Goal: Use online tool/utility: Use online tool/utility

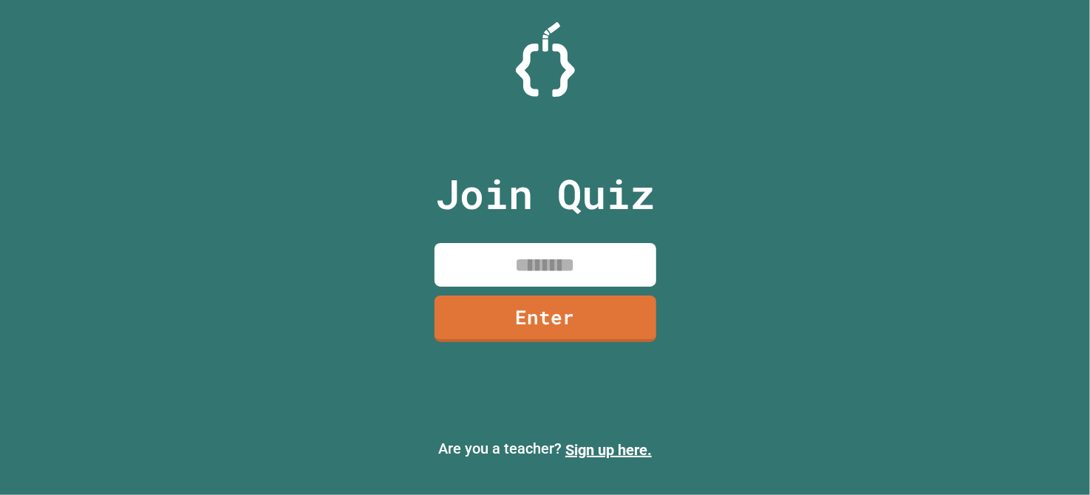
click at [555, 259] on input at bounding box center [545, 265] width 222 height 44
type input "********"
click at [572, 318] on link "Enter" at bounding box center [544, 319] width 223 height 47
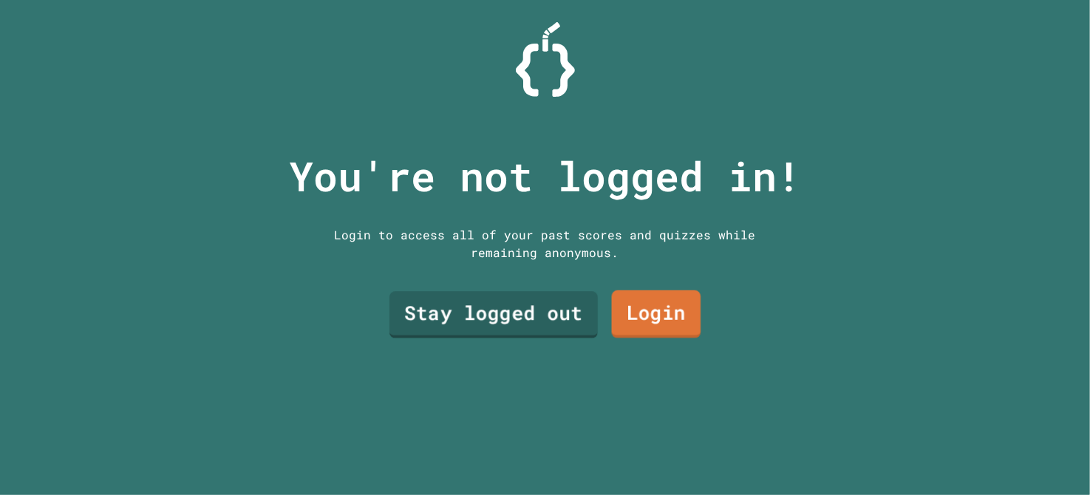
click at [556, 313] on link "Stay logged out" at bounding box center [493, 314] width 208 height 47
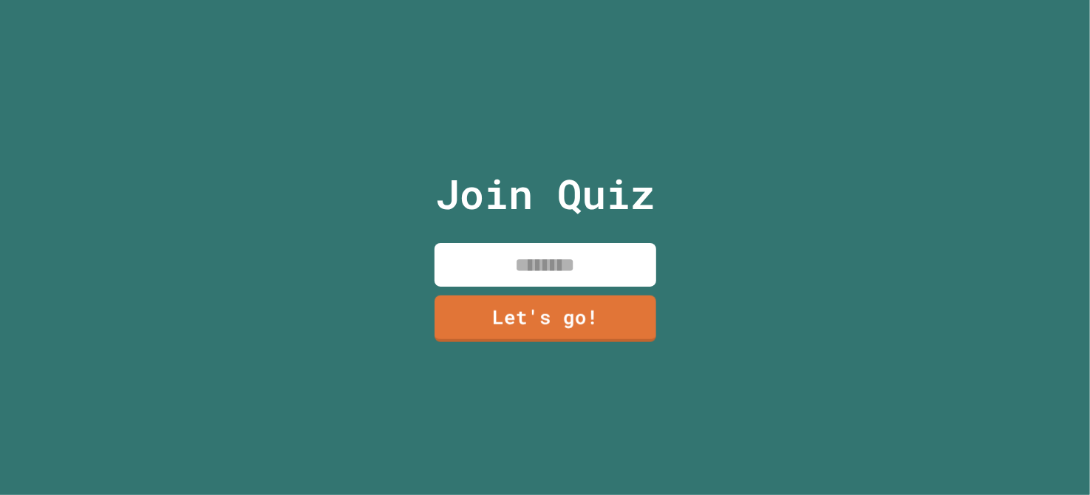
click at [525, 252] on input at bounding box center [545, 265] width 222 height 44
type input "*****"
click at [599, 307] on link "Let's go!" at bounding box center [544, 317] width 219 height 49
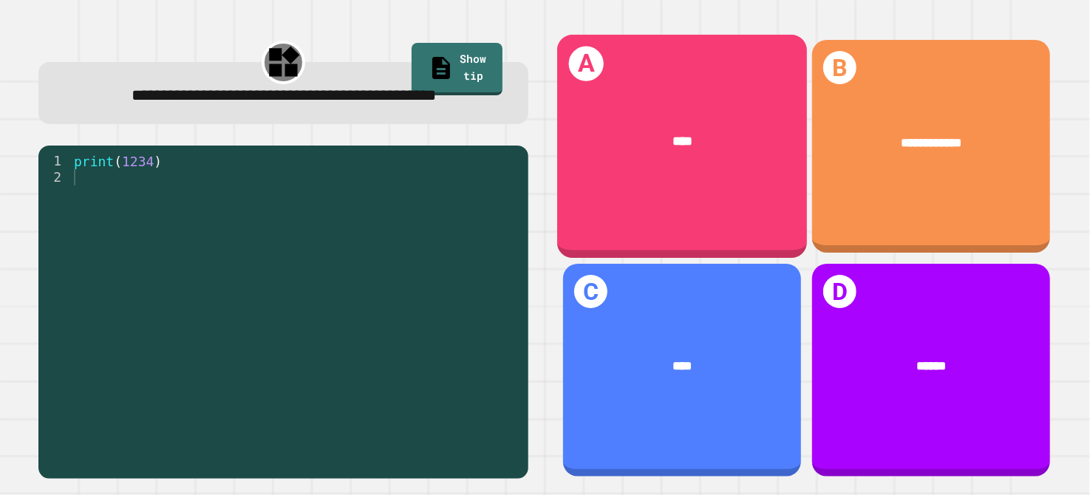
click at [681, 142] on span "****" at bounding box center [682, 142] width 20 height 13
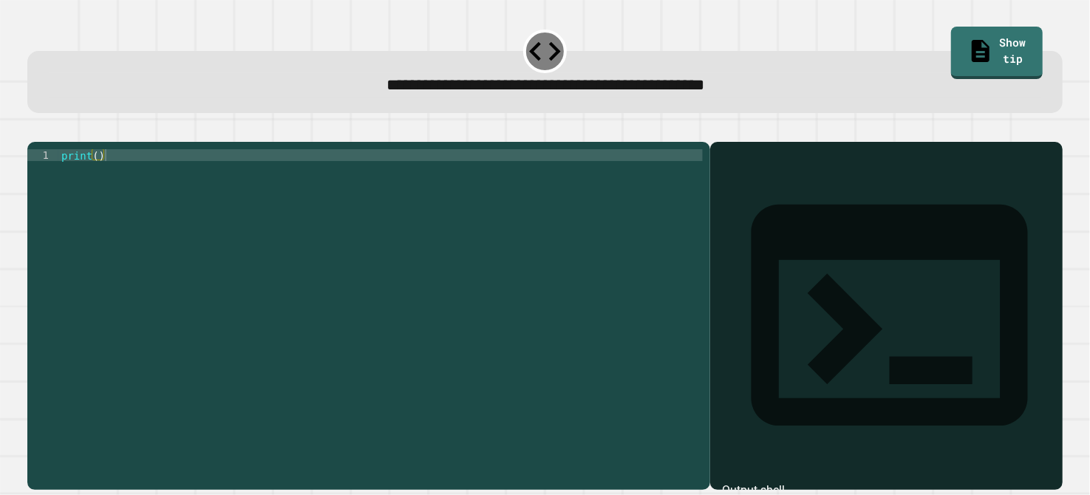
click at [98, 173] on div "print ( )" at bounding box center [380, 297] width 644 height 296
type textarea "**********"
click at [35, 130] on icon "button" at bounding box center [35, 130] width 0 height 0
click at [101, 174] on div "print ( )" at bounding box center [380, 297] width 644 height 296
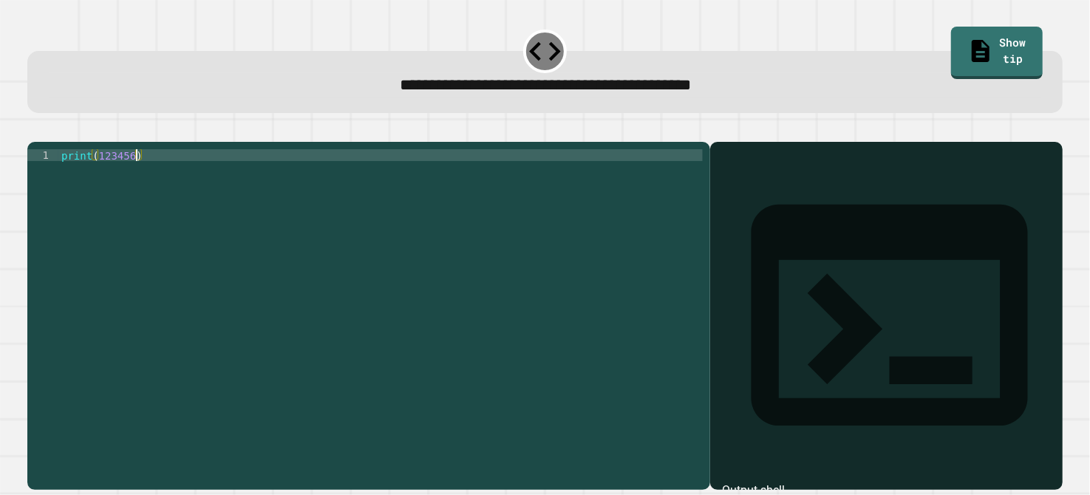
type textarea "**********"
click at [35, 130] on icon "button" at bounding box center [35, 130] width 0 height 0
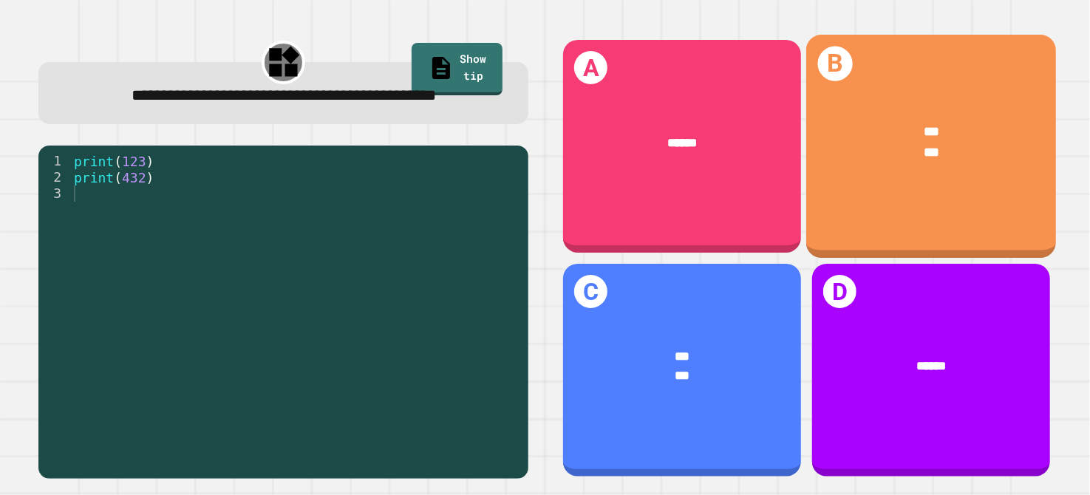
click at [881, 123] on div "***" at bounding box center [931, 133] width 197 height 20
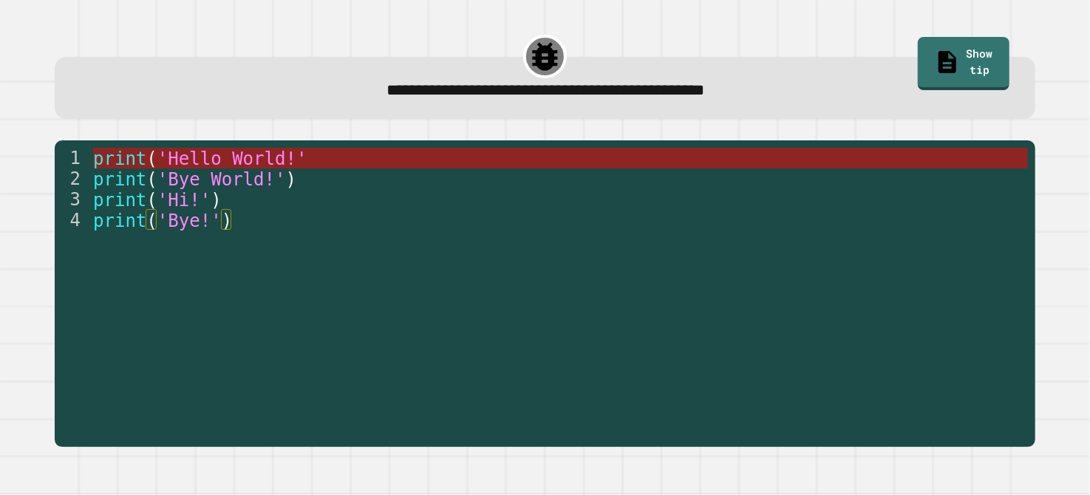
click at [183, 159] on span "'Hello World!'" at bounding box center [232, 159] width 150 height 21
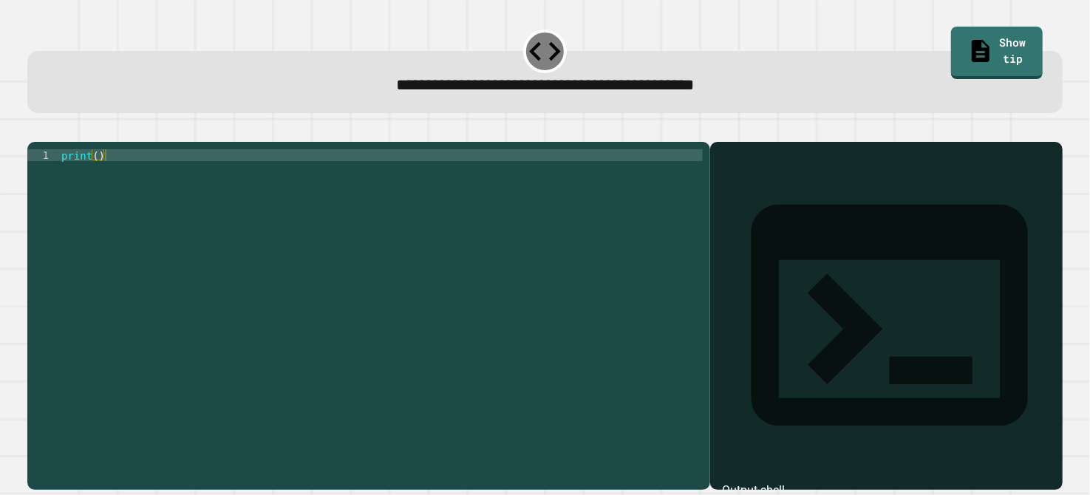
click at [99, 177] on div "print ( )" at bounding box center [380, 297] width 644 height 296
type textarea "**********"
click at [35, 130] on button "button" at bounding box center [35, 130] width 0 height 0
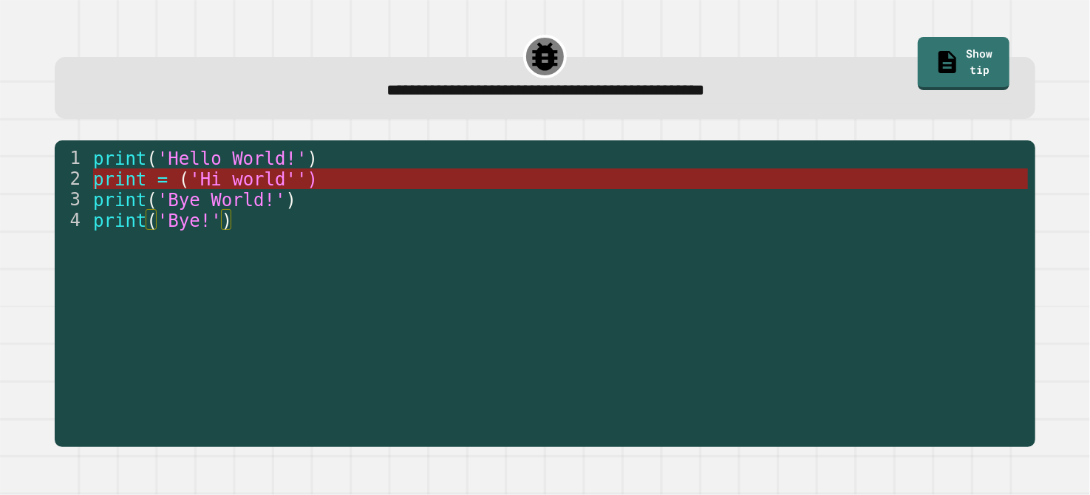
click at [211, 181] on span "'Hi world'')" at bounding box center [254, 179] width 129 height 21
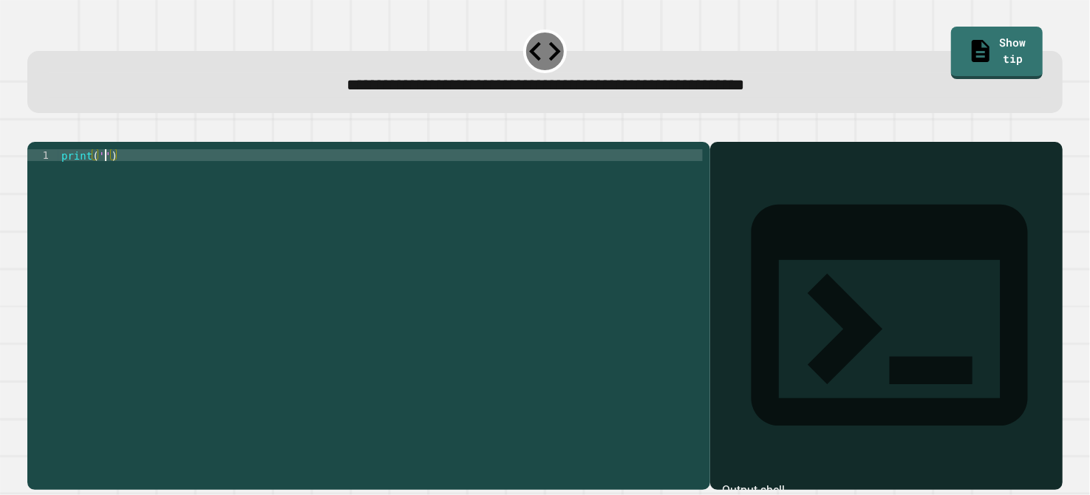
click at [102, 171] on div "print ( '' )" at bounding box center [380, 297] width 644 height 296
click at [35, 130] on button "button" at bounding box center [35, 130] width 0 height 0
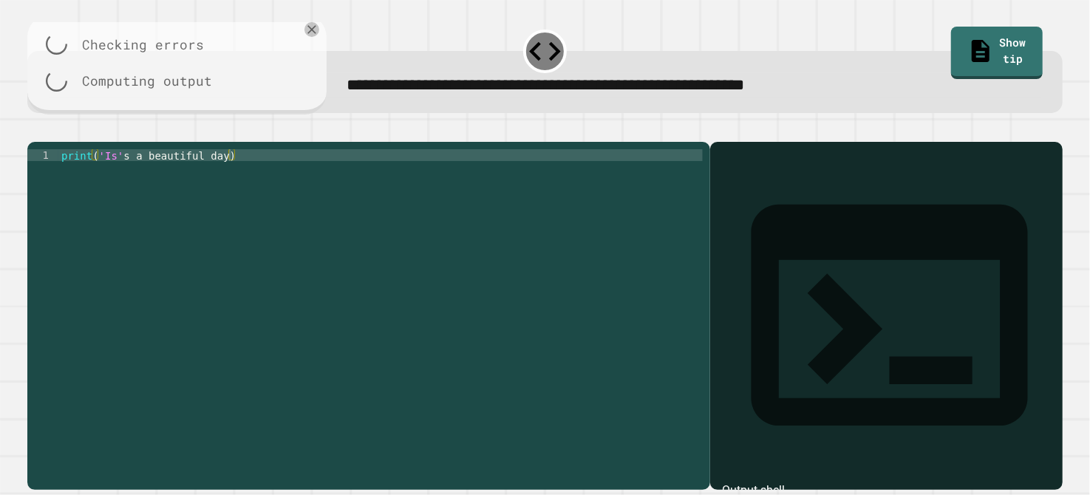
click at [50, 130] on icon "button" at bounding box center [50, 130] width 0 height 0
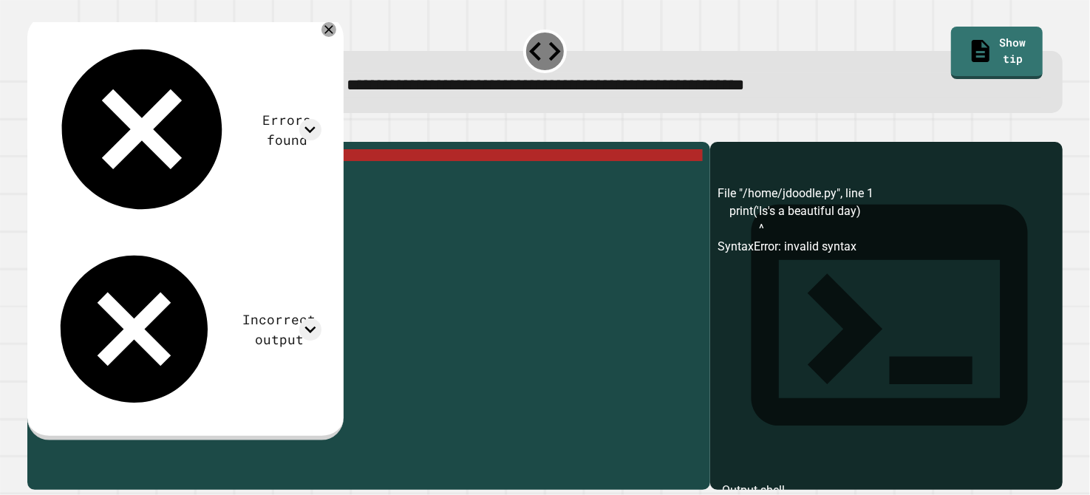
click at [230, 174] on div "print ( 'Is' s a beautiful day )" at bounding box center [380, 297] width 644 height 296
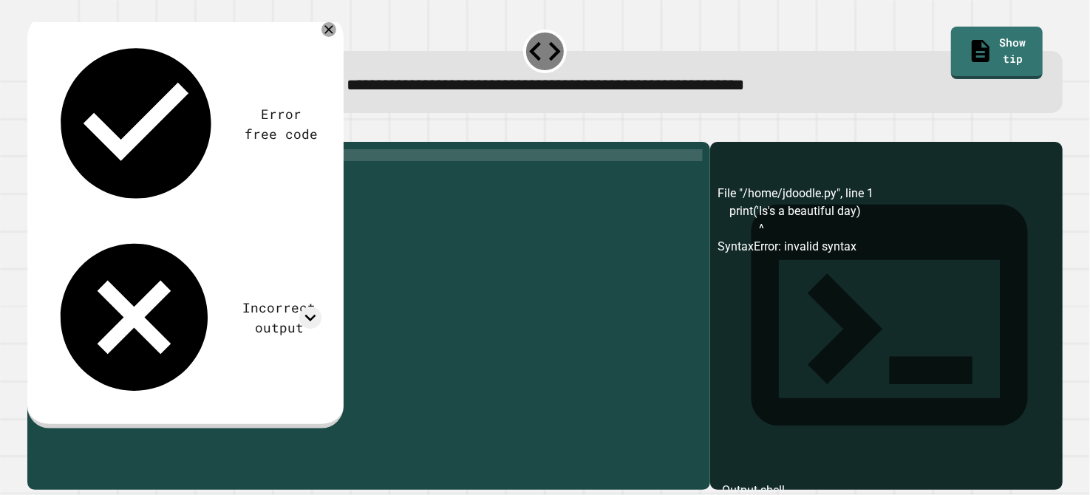
click at [117, 175] on div "print ( 'Is' s a beautiful day ' )" at bounding box center [380, 297] width 644 height 296
click at [35, 130] on icon "button" at bounding box center [35, 130] width 0 height 0
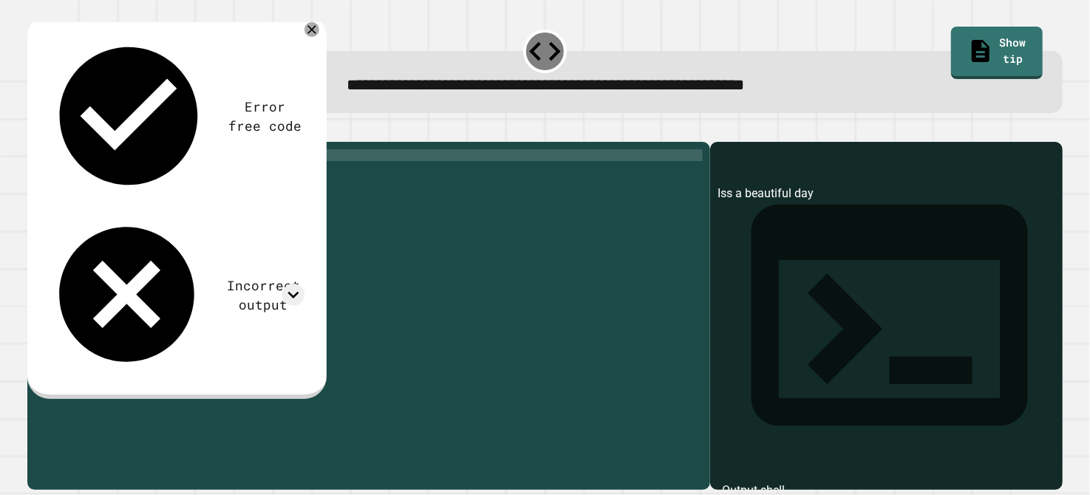
click at [64, 186] on div "print ( 'Iss a beautiful day' )" at bounding box center [380, 297] width 644 height 296
click at [32, 138] on div at bounding box center [544, 133] width 1035 height 18
click at [90, 132] on div at bounding box center [544, 133] width 1035 height 18
click at [35, 130] on icon "button" at bounding box center [35, 130] width 0 height 0
click at [117, 176] on div "print ( 'Iss a beautiful day' )" at bounding box center [380, 297] width 644 height 296
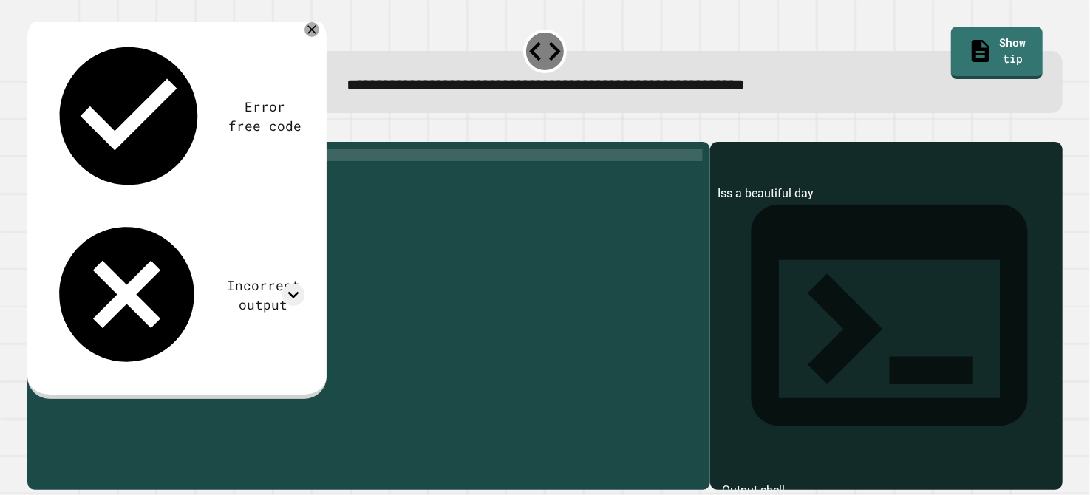
click at [159, 191] on div "print ( 'Iss a beautiful day' )" at bounding box center [380, 297] width 644 height 296
click at [115, 172] on div "print ( 'Iss a beautiful day' )" at bounding box center [380, 297] width 644 height 296
click at [131, 172] on div "print ( 'Is' s a beautiful day ')" at bounding box center [380, 297] width 644 height 296
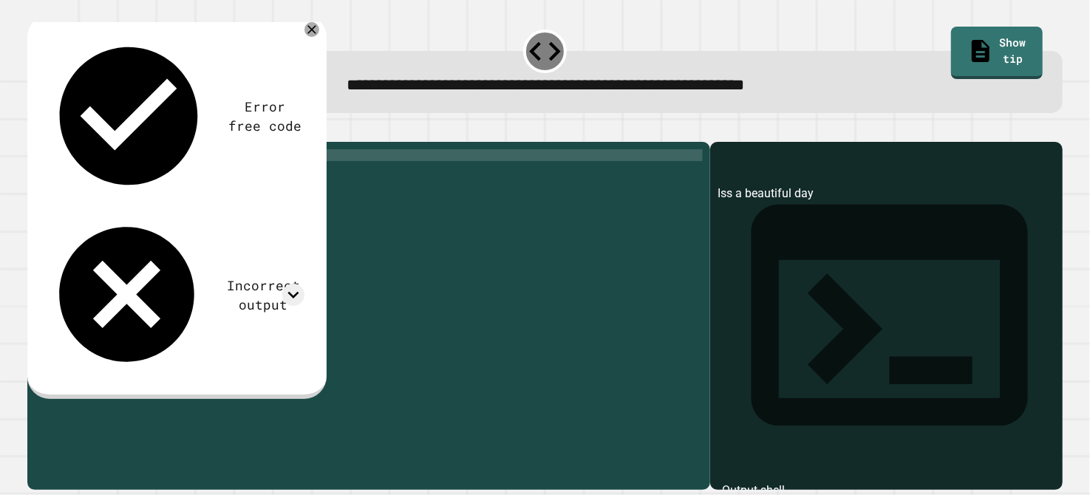
click at [122, 172] on div "print ( 'Is' s ' a beautiful day' )" at bounding box center [380, 297] width 644 height 296
click at [35, 130] on icon "button" at bounding box center [35, 130] width 0 height 0
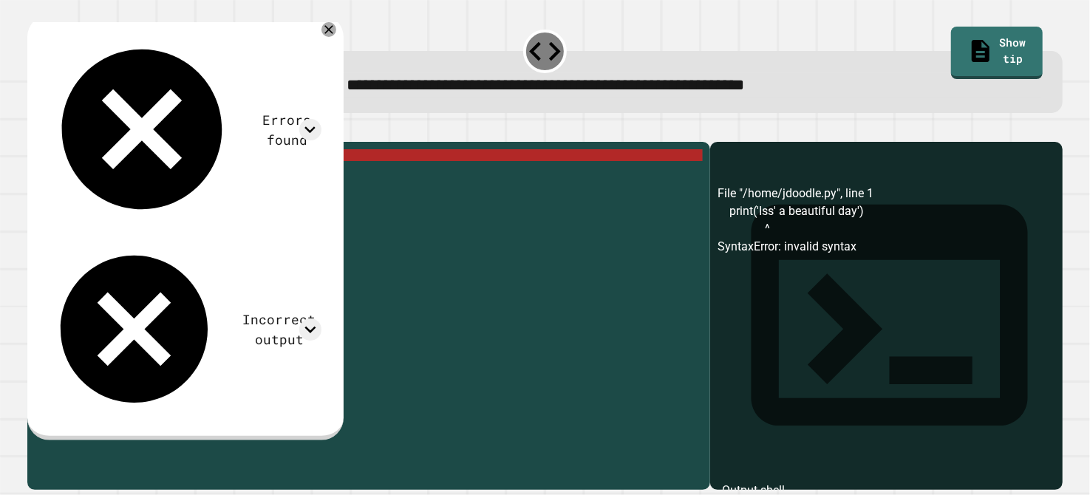
click at [114, 172] on div "print ( 'Iss' a beautiful day ')" at bounding box center [380, 297] width 644 height 296
click at [119, 173] on div "print ( 'Iss' a beautiful day ')" at bounding box center [380, 297] width 644 height 296
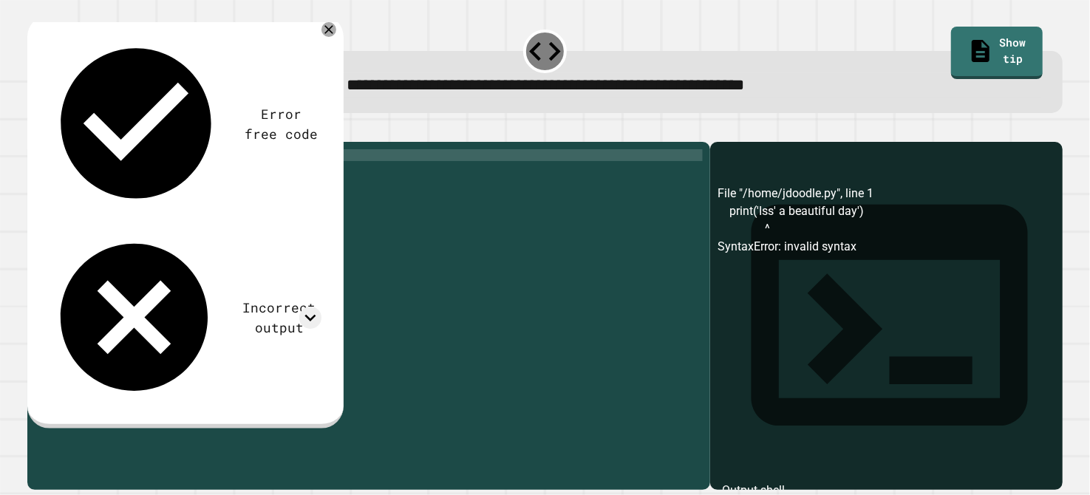
click at [35, 130] on icon "button" at bounding box center [35, 130] width 0 height 0
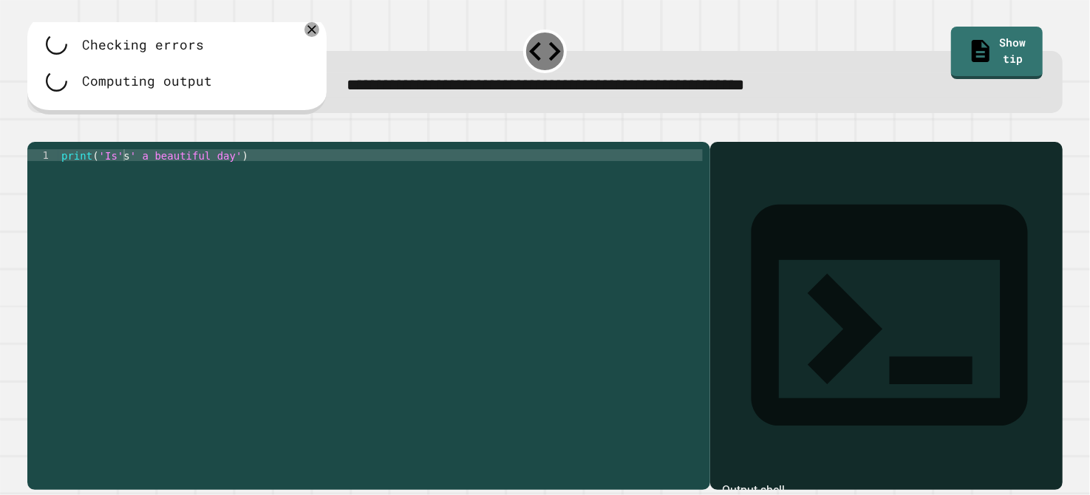
click at [137, 174] on div "print ( 'Is' s ' a beautiful day' )" at bounding box center [380, 297] width 644 height 296
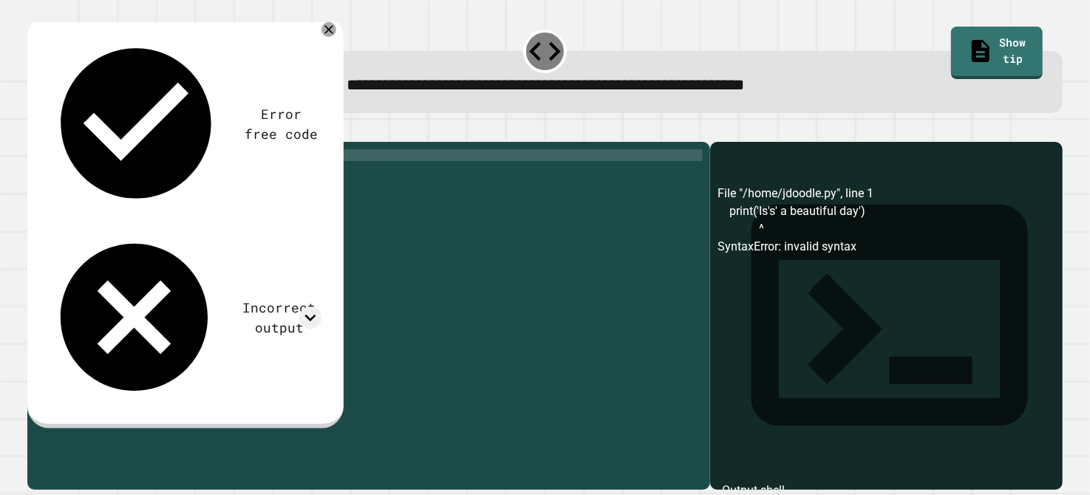
click at [230, 172] on div "print ( 'Is' s a beautiful day ')" at bounding box center [380, 297] width 644 height 296
click at [103, 174] on div "print ( 'Is' s a beautiful day )" at bounding box center [380, 297] width 644 height 296
click at [35, 130] on icon "button" at bounding box center [35, 130] width 0 height 0
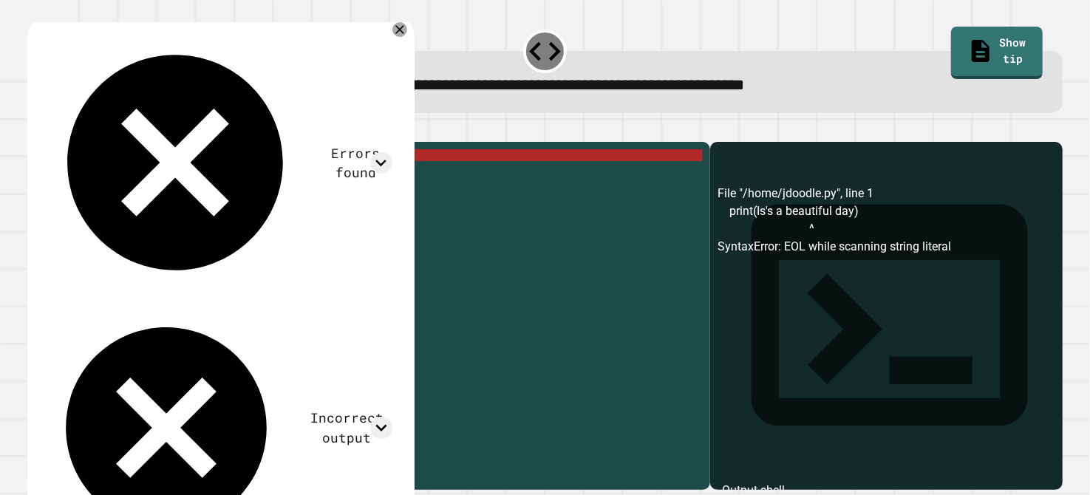
click at [100, 172] on div "print ( Is 's a beautiful day)" at bounding box center [380, 297] width 644 height 296
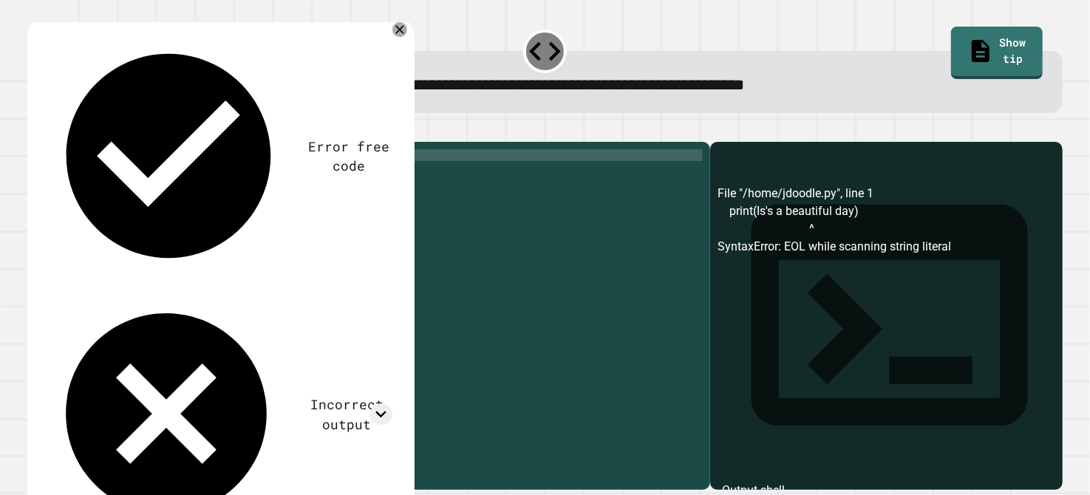
click at [229, 174] on div "print ( 'Is' s a beautiful day )" at bounding box center [380, 297] width 644 height 296
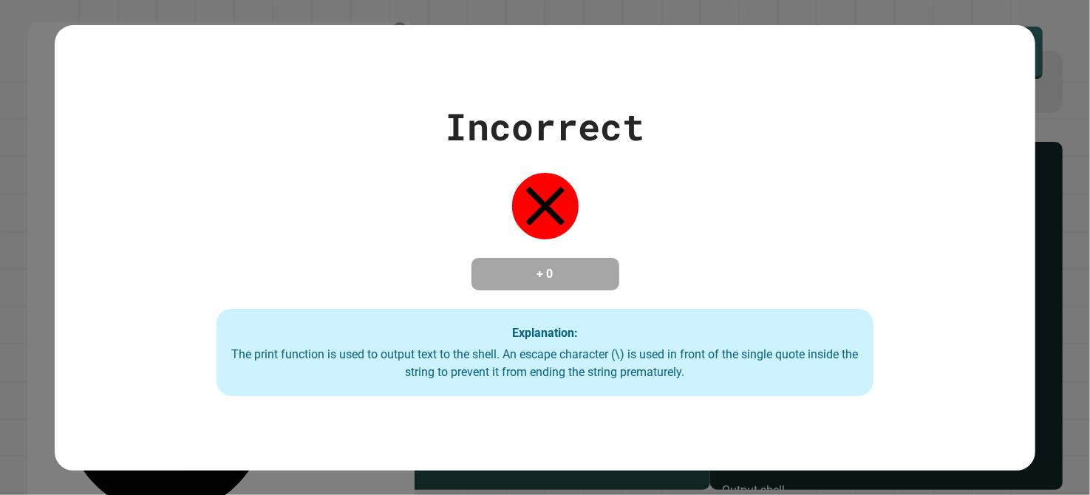
scroll to position [0, 11]
type textarea "**********"
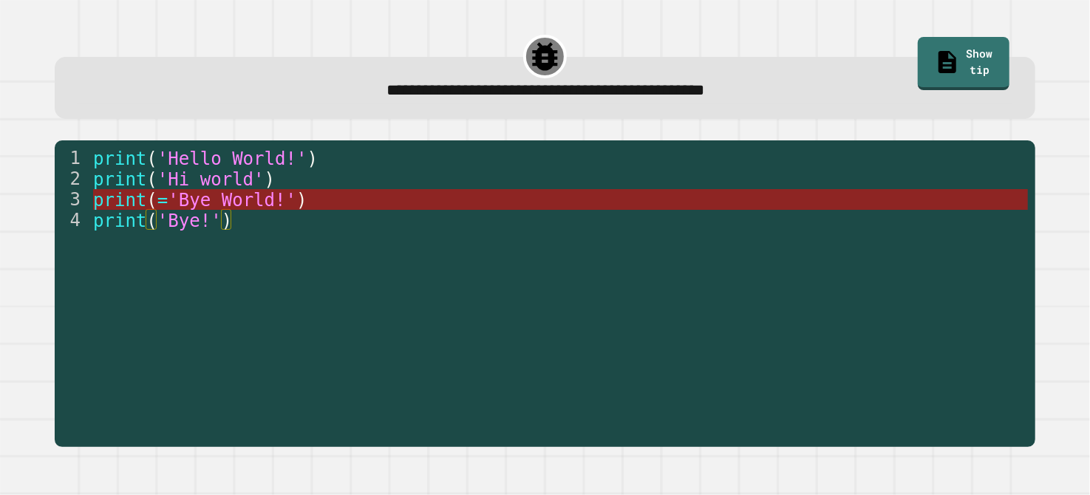
click at [196, 195] on span "'Bye World!'" at bounding box center [232, 200] width 129 height 21
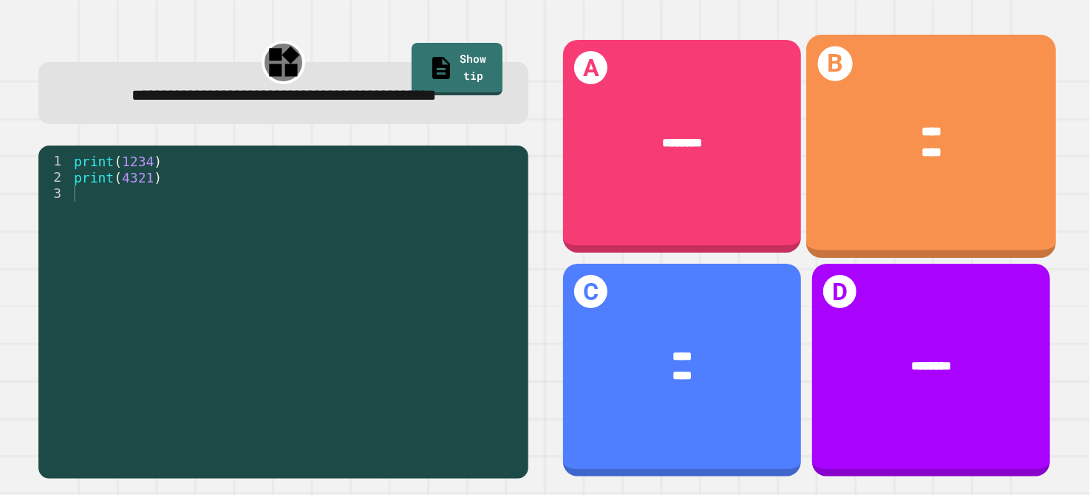
click at [886, 129] on div "****" at bounding box center [931, 133] width 197 height 20
